Goal: Task Accomplishment & Management: Complete application form

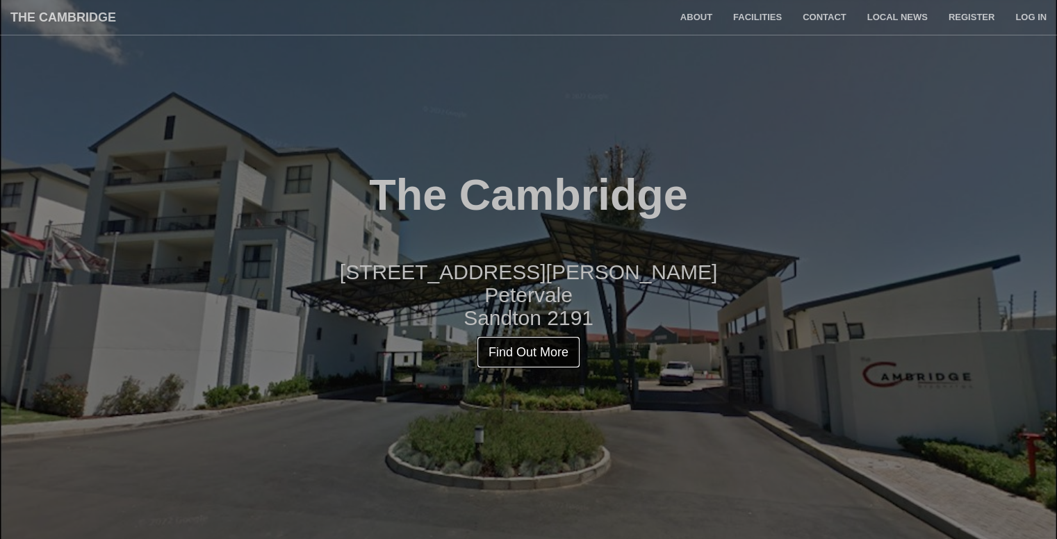
click at [561, 342] on link "Find Out More" at bounding box center [529, 352] width 104 height 32
click at [504, 350] on link "Find Out More" at bounding box center [529, 352] width 104 height 32
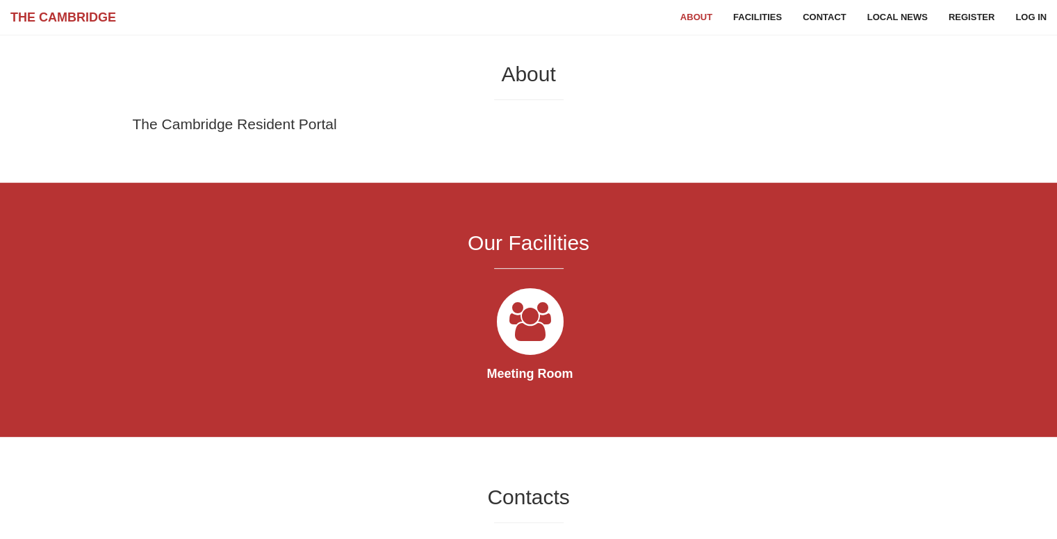
scroll to position [539, 0]
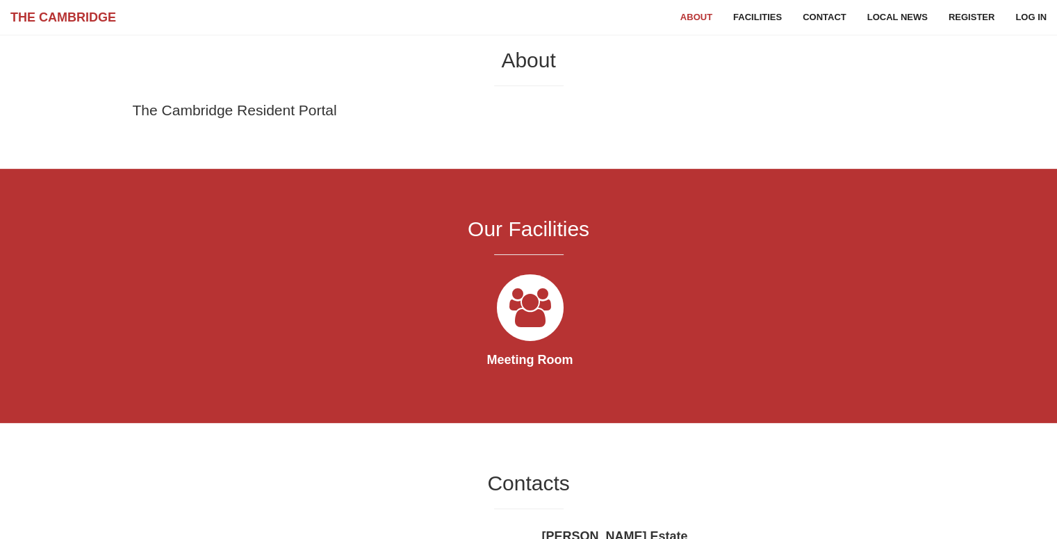
click at [528, 320] on icon at bounding box center [530, 308] width 78 height 78
click at [515, 358] on strong "Meeting Room" at bounding box center [530, 360] width 86 height 14
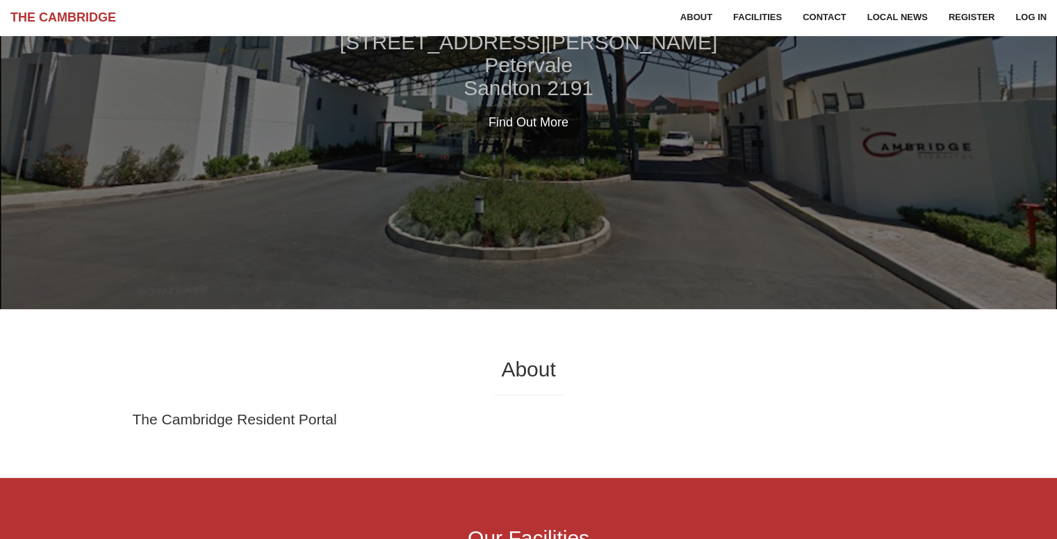
scroll to position [175, 0]
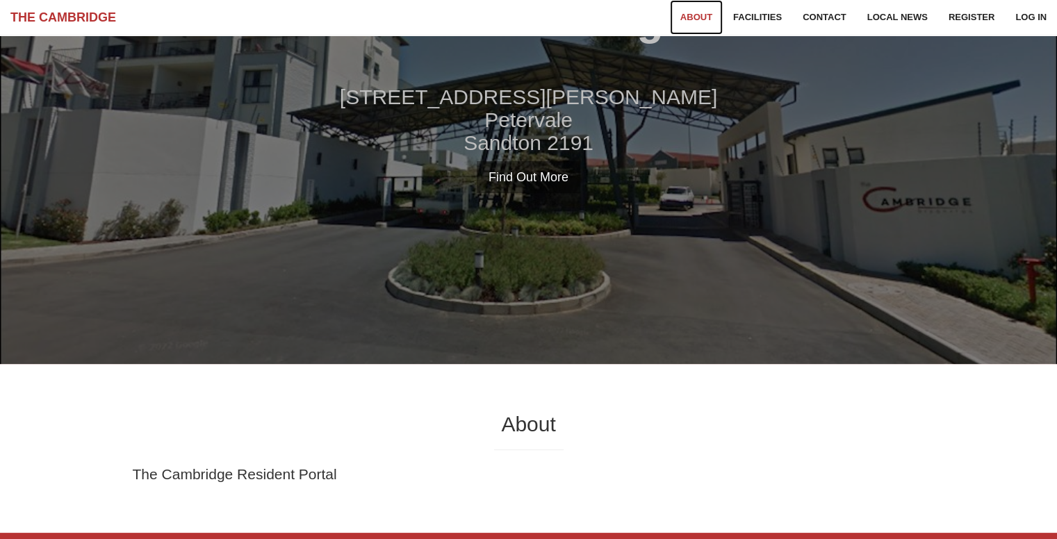
click at [686, 11] on link "About" at bounding box center [696, 17] width 53 height 35
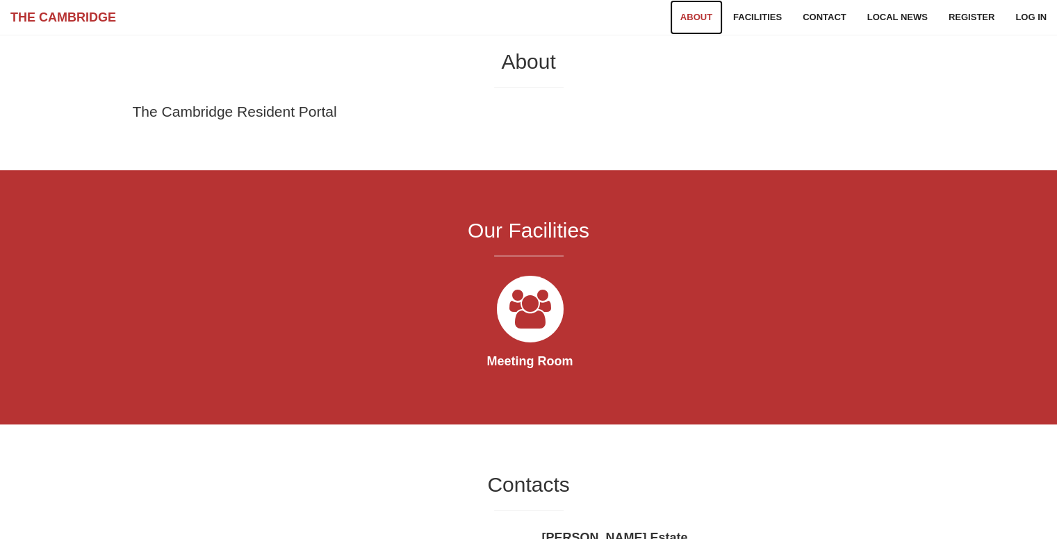
scroll to position [539, 0]
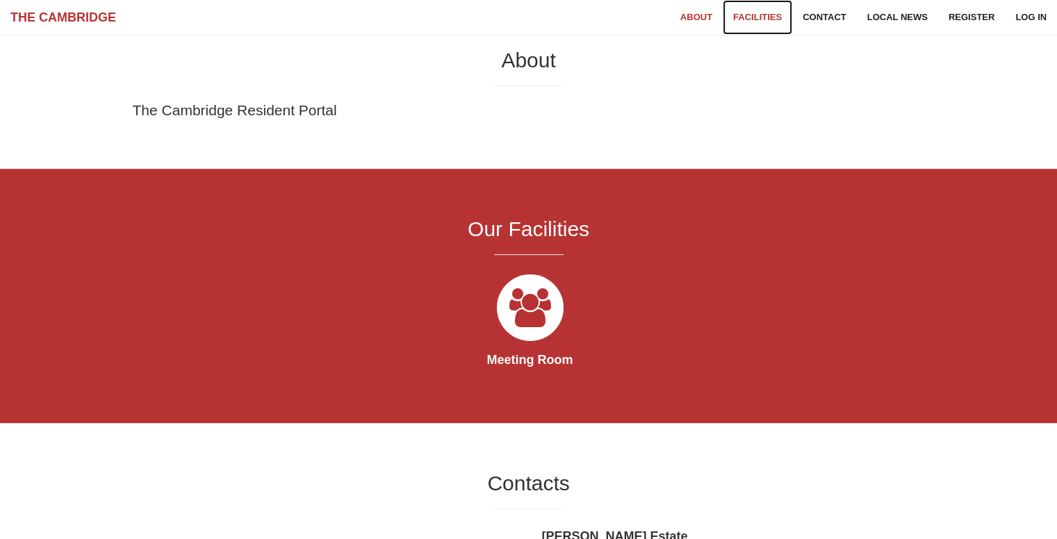
click at [741, 14] on link "Facilities" at bounding box center [757, 17] width 69 height 35
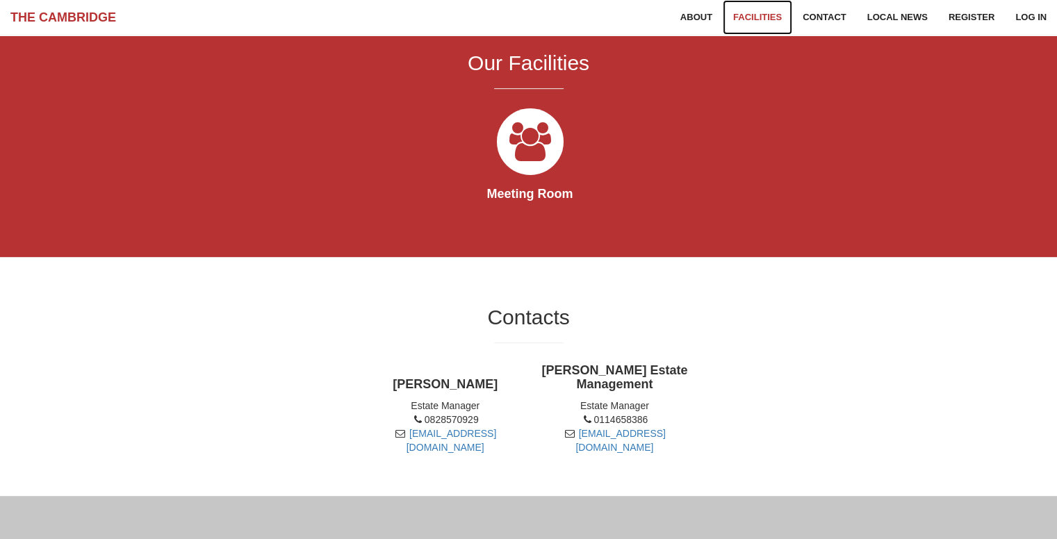
scroll to position [708, 0]
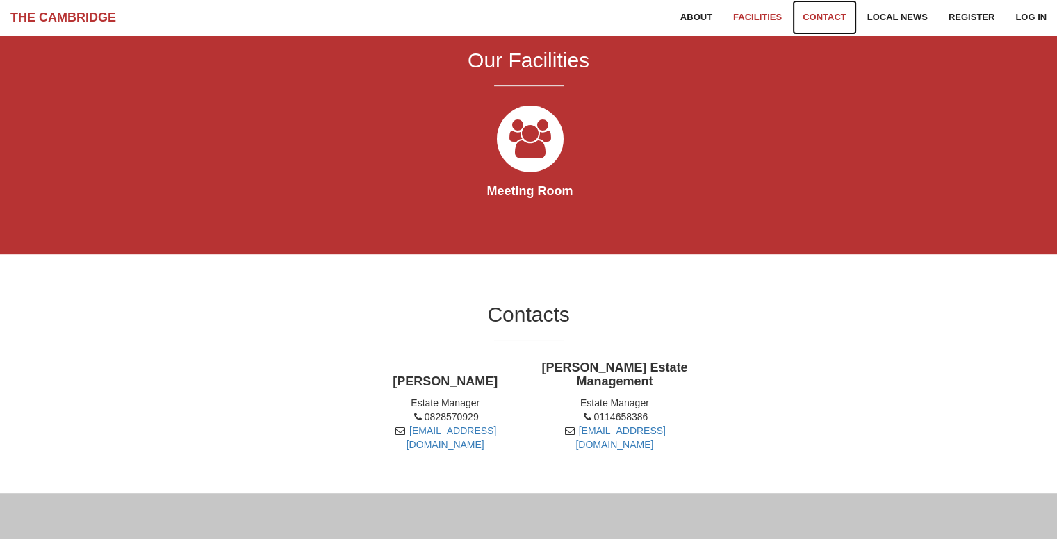
click at [818, 12] on link "Contact" at bounding box center [824, 17] width 65 height 35
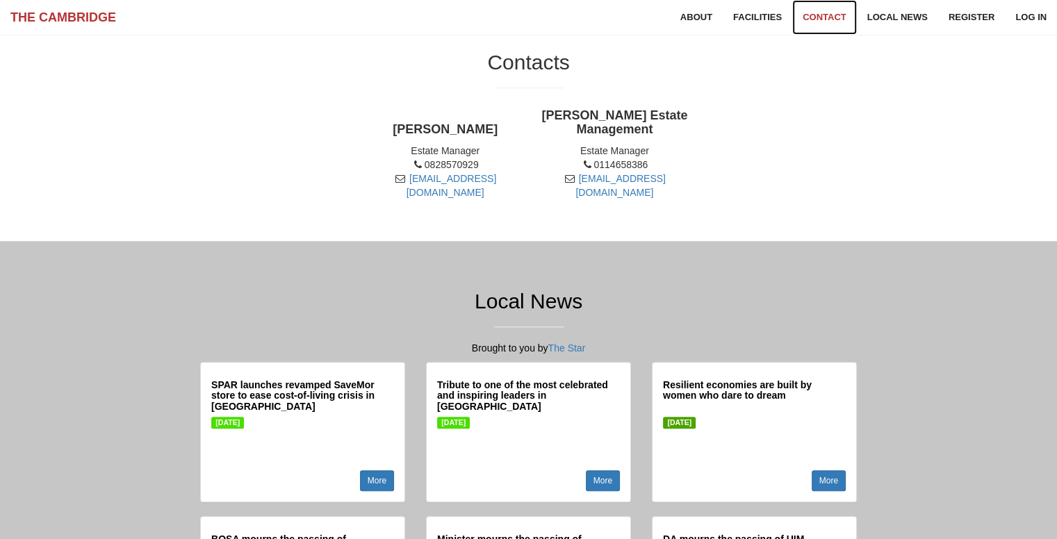
scroll to position [961, 0]
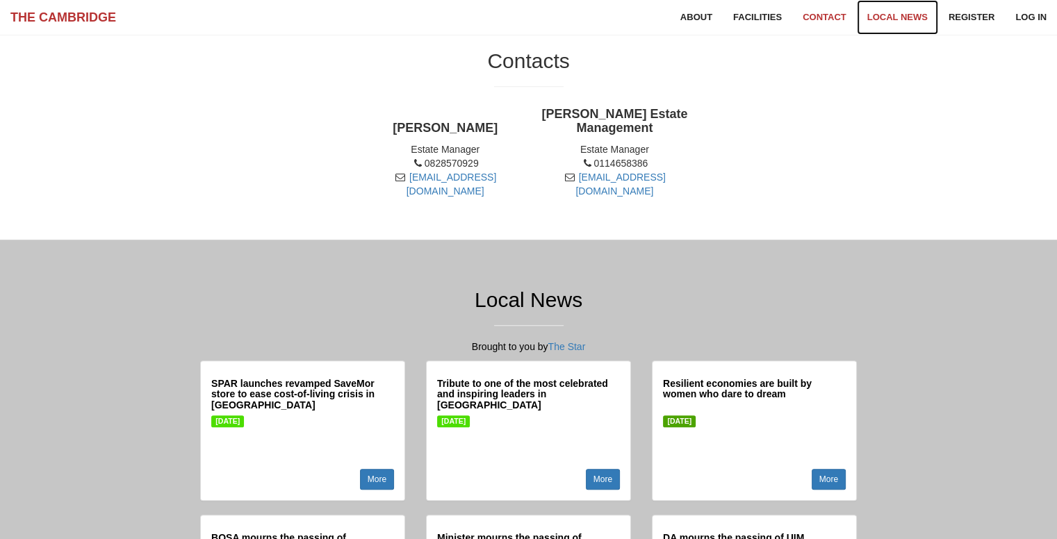
click at [887, 15] on link "Local News" at bounding box center [897, 17] width 81 height 35
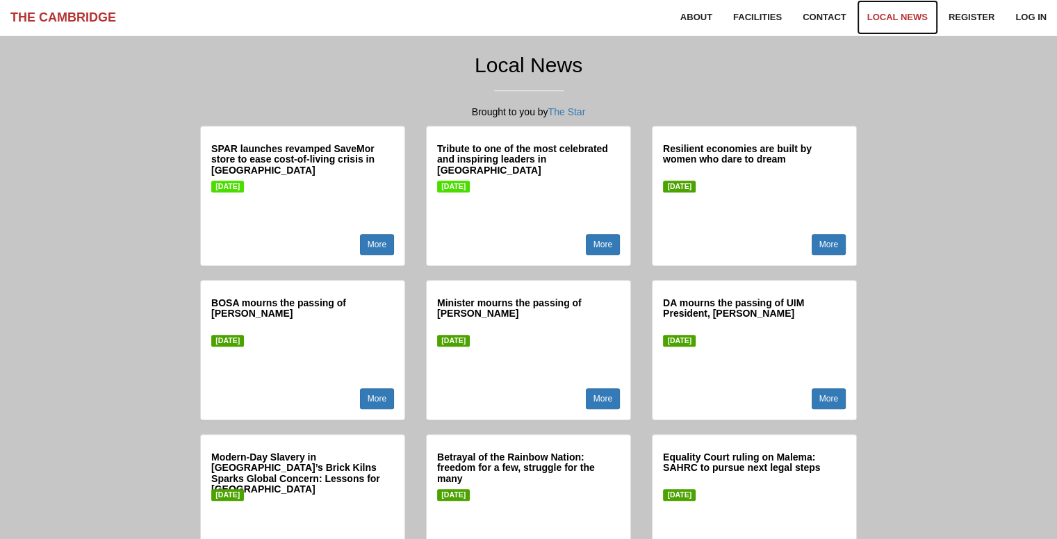
scroll to position [1200, 0]
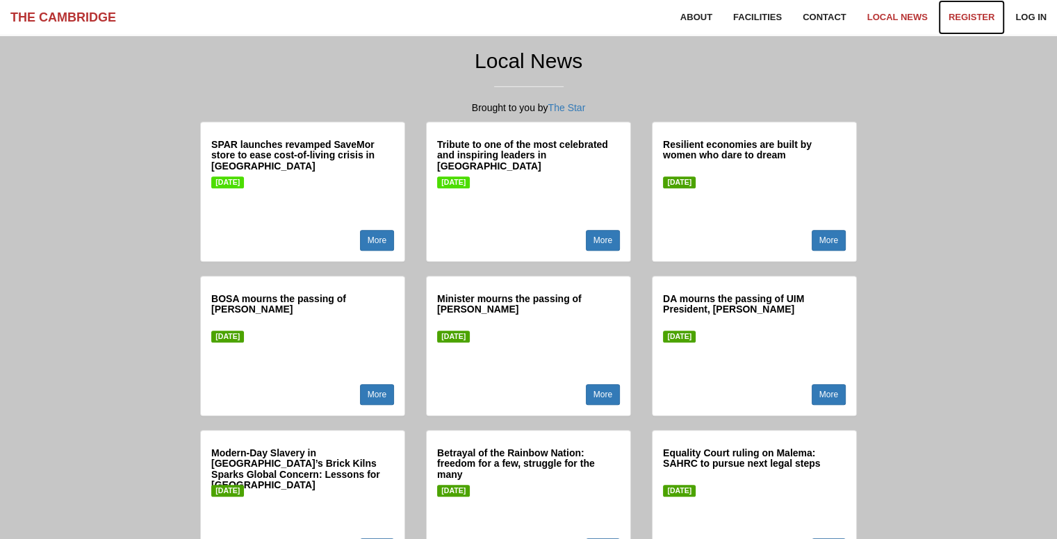
click at [970, 14] on link "Register" at bounding box center [971, 17] width 67 height 35
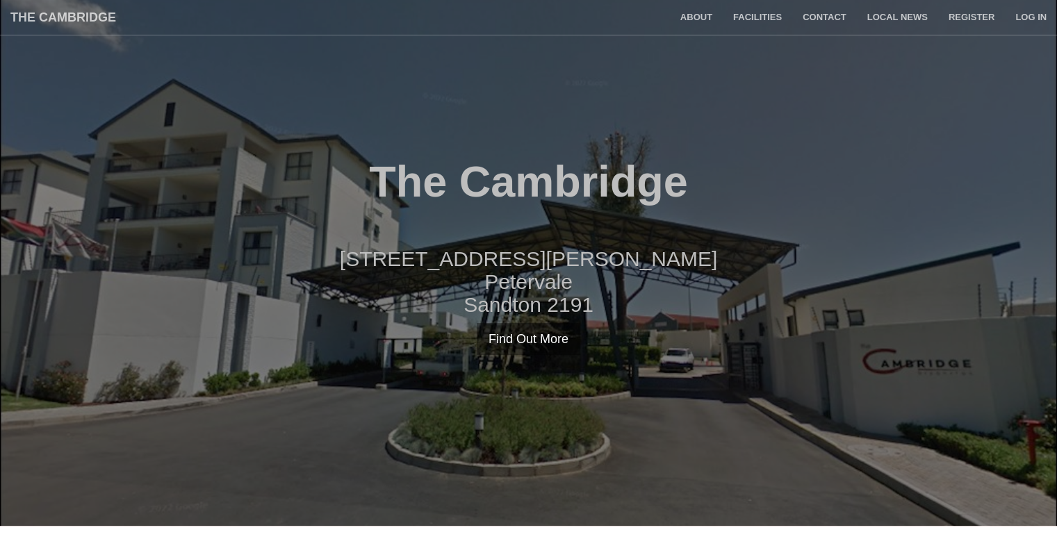
scroll to position [0, 0]
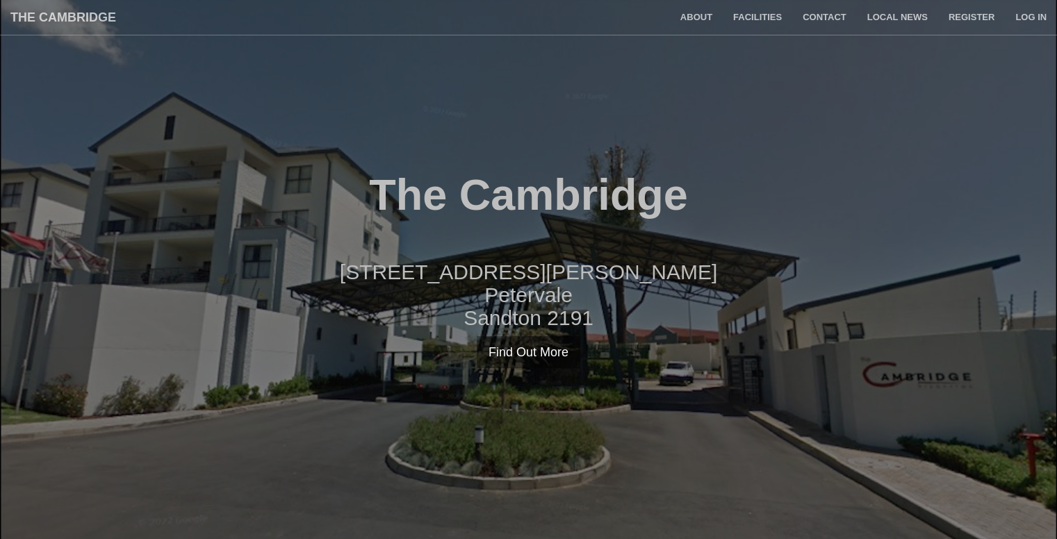
click at [528, 233] on div "The Cambridge [STREET_ADDRESS][PERSON_NAME] Find Out More Register Log in" at bounding box center [528, 269] width 1057 height 197
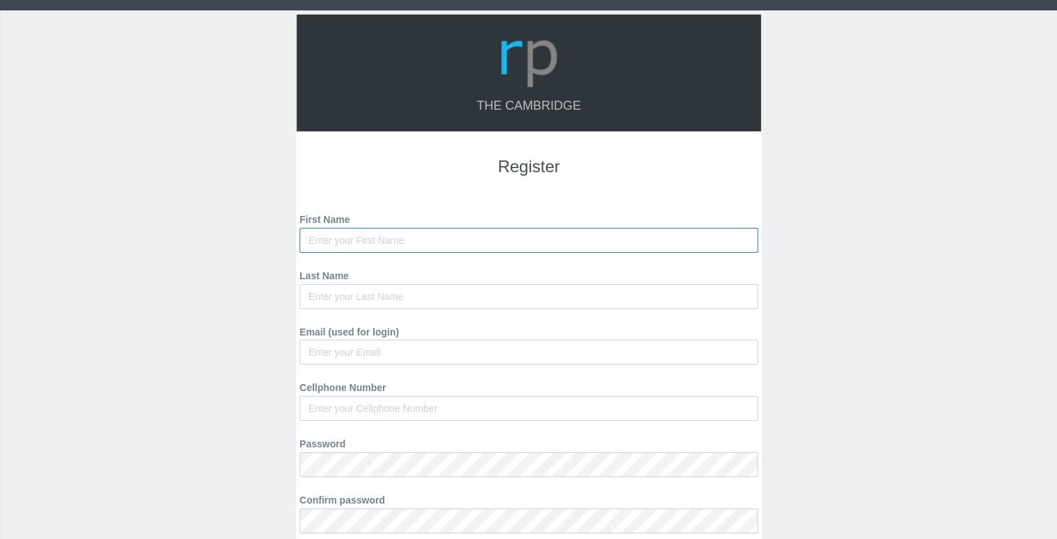
click at [575, 245] on input "First Name" at bounding box center [528, 240] width 459 height 25
type input "Sthembiso"
type input "Msiza"
type input "msizasthembiso50@gmail.com"
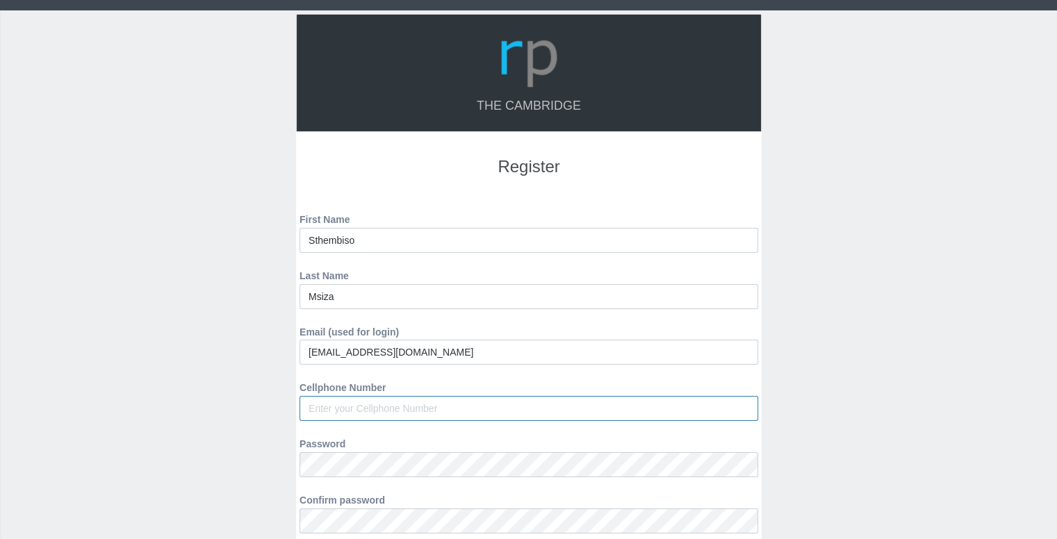
type input "0674828309"
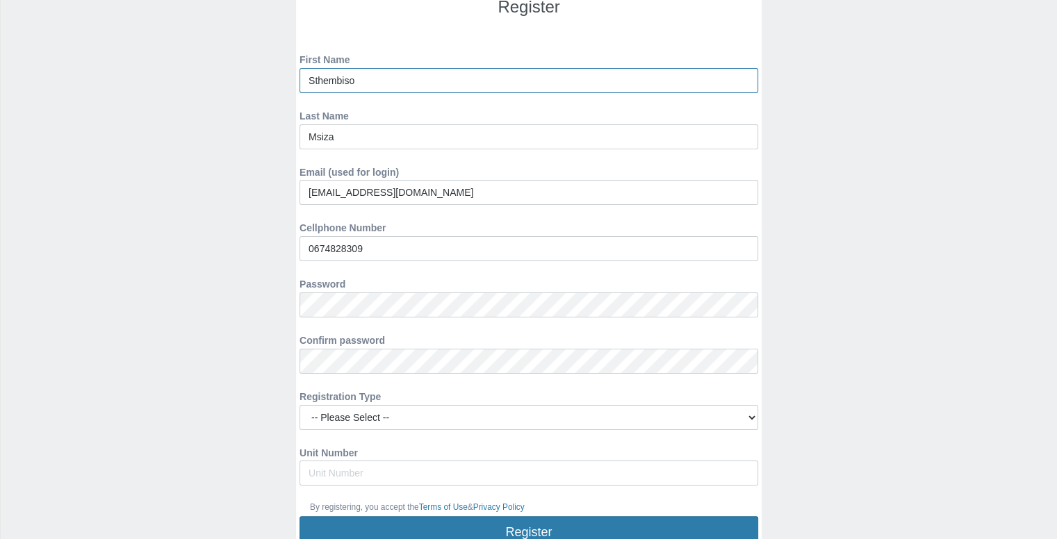
scroll to position [301, 0]
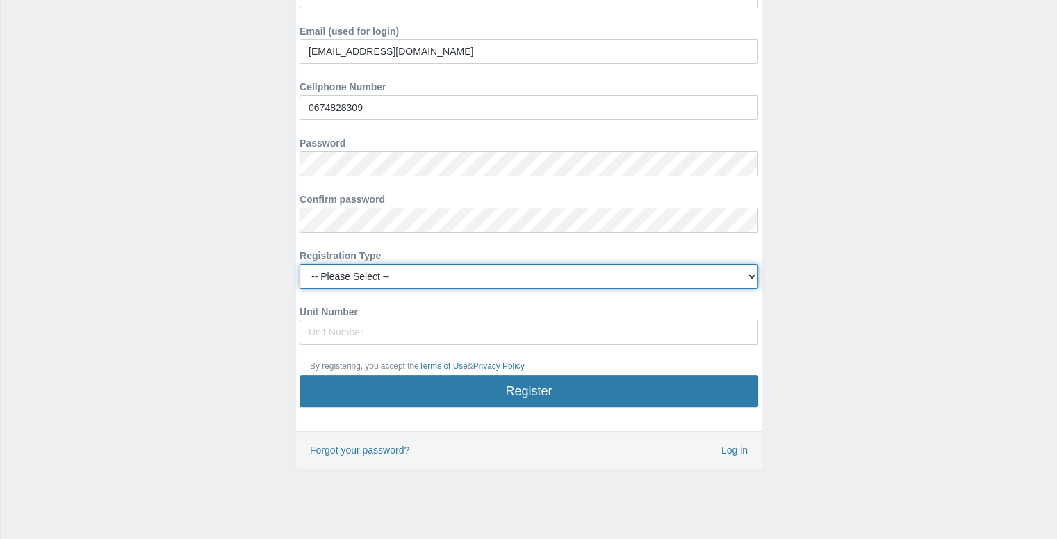
click at [448, 279] on select "-- Please Select -- Managing Agent/Estate Manager Trustee/Director Estate Agent…" at bounding box center [528, 276] width 459 height 25
